Goal: Information Seeking & Learning: Learn about a topic

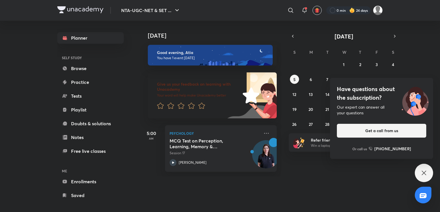
click at [428, 175] on div "Have questions about the subscription? Our expert can answer all your questions…" at bounding box center [424, 172] width 18 height 18
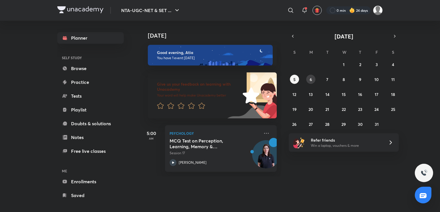
click at [313, 78] on button "6" at bounding box center [311, 79] width 9 height 9
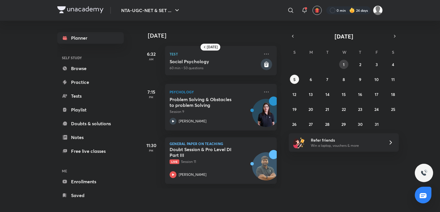
click at [345, 64] on button "1" at bounding box center [344, 64] width 9 height 9
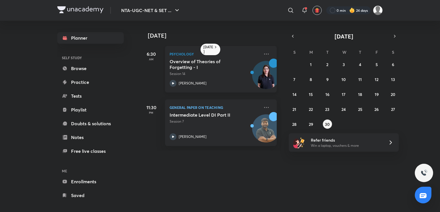
click at [226, 72] on p "Session 14" at bounding box center [215, 73] width 90 height 5
